Goal: Find specific page/section: Find specific page/section

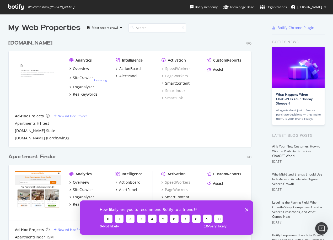
click at [247, 209] on icon "Close survey" at bounding box center [246, 209] width 3 height 3
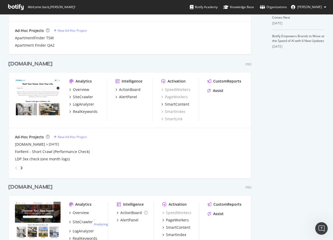
scroll to position [262, 0]
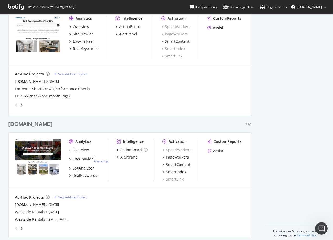
click at [51, 125] on div "[DOMAIN_NAME]" at bounding box center [30, 125] width 44 height 8
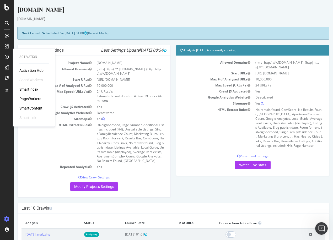
click at [28, 99] on div "PageWorkers" at bounding box center [30, 98] width 22 height 5
